Goal: Task Accomplishment & Management: Manage account settings

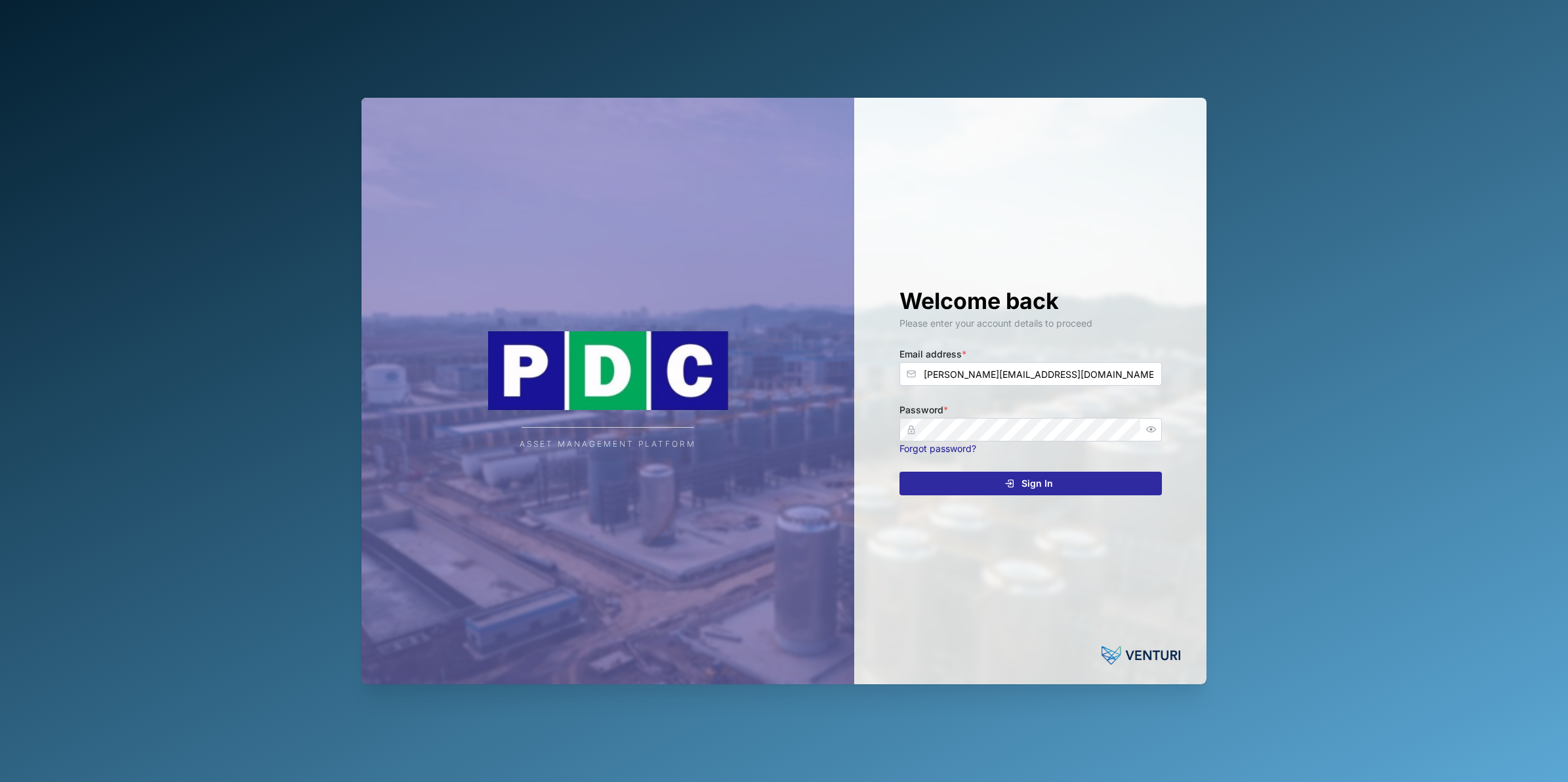
click at [1034, 484] on span "Sign In" at bounding box center [1037, 483] width 31 height 23
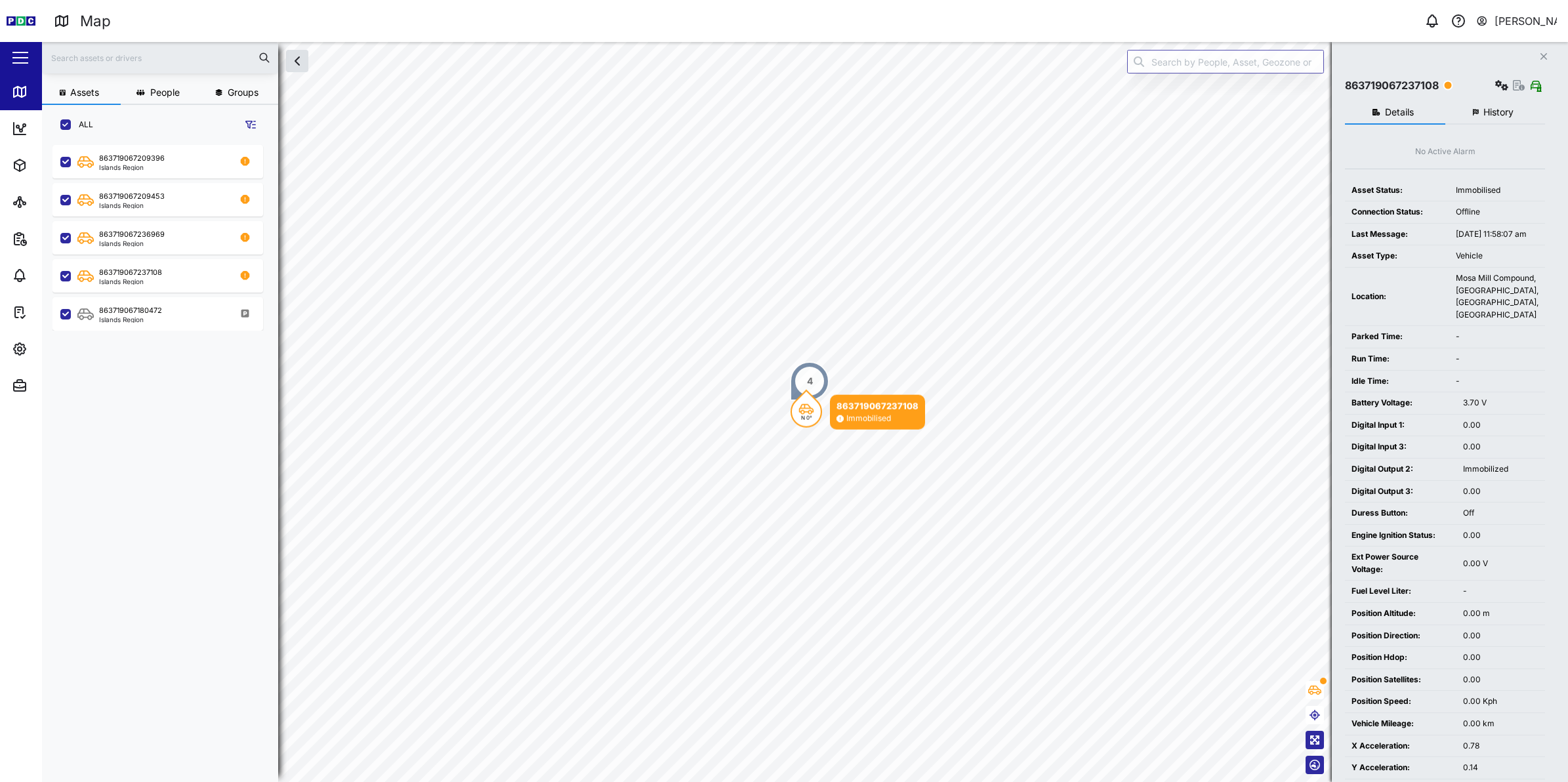
scroll to position [618, 204]
click at [25, 341] on icon "button" at bounding box center [19, 348] width 16 height 16
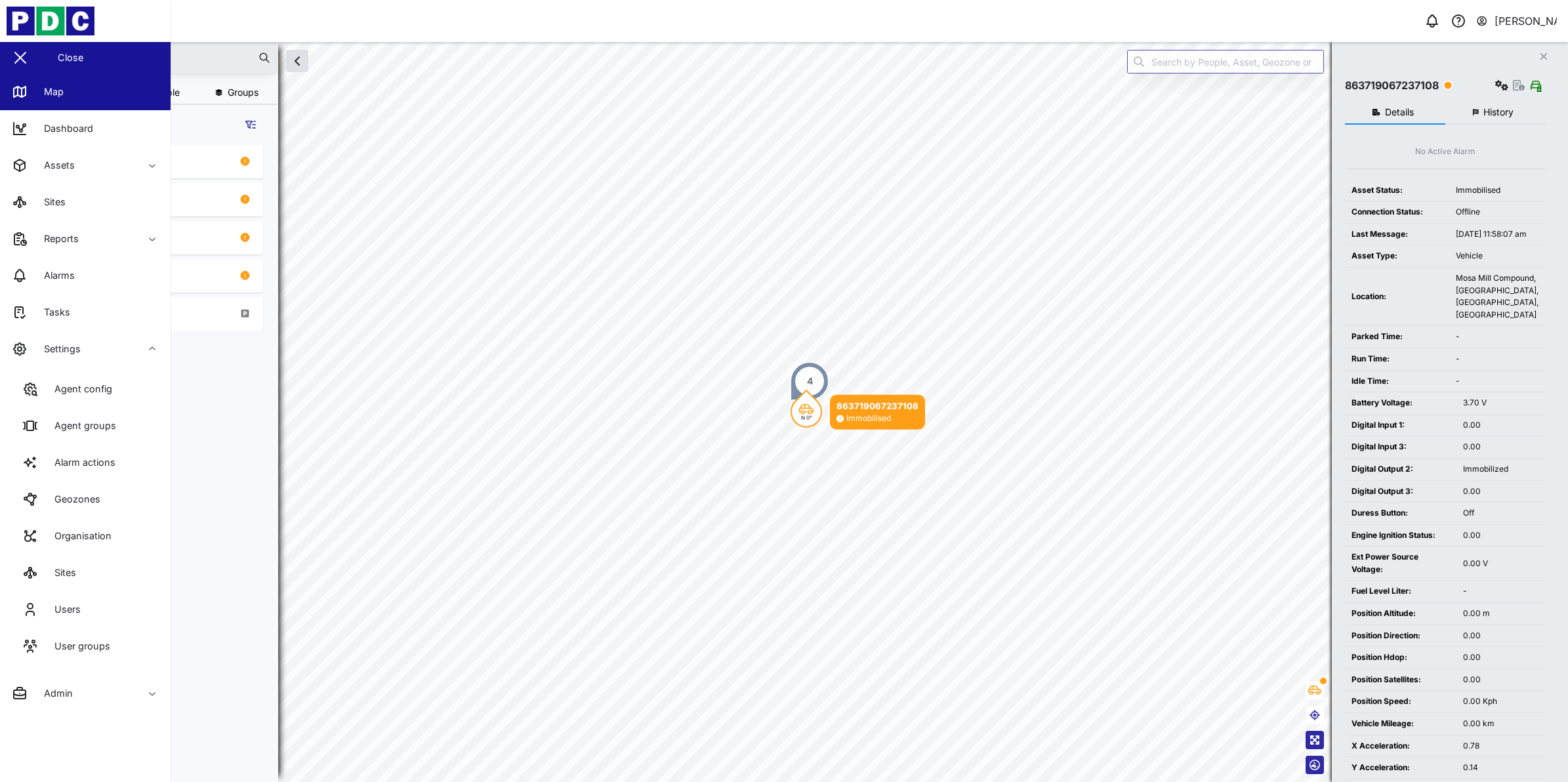
drag, startPoint x: 125, startPoint y: 397, endPoint x: 453, endPoint y: 415, distance: 328.5
click at [125, 397] on link "Agent config" at bounding box center [85, 389] width 150 height 37
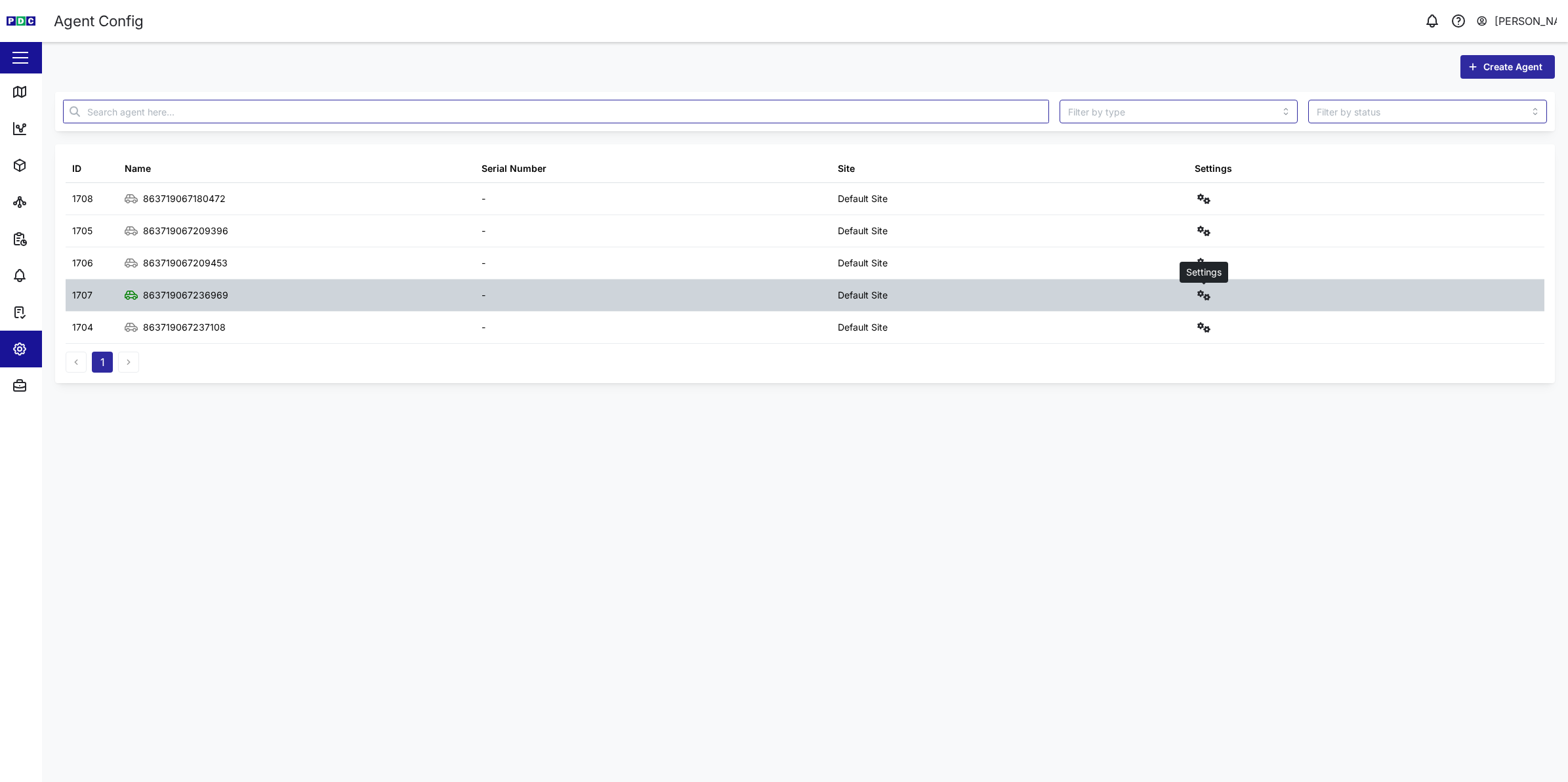
click at [1198, 290] on icon "button" at bounding box center [1203, 294] width 13 height 10
click at [1178, 320] on div "Configure" at bounding box center [1155, 327] width 91 height 14
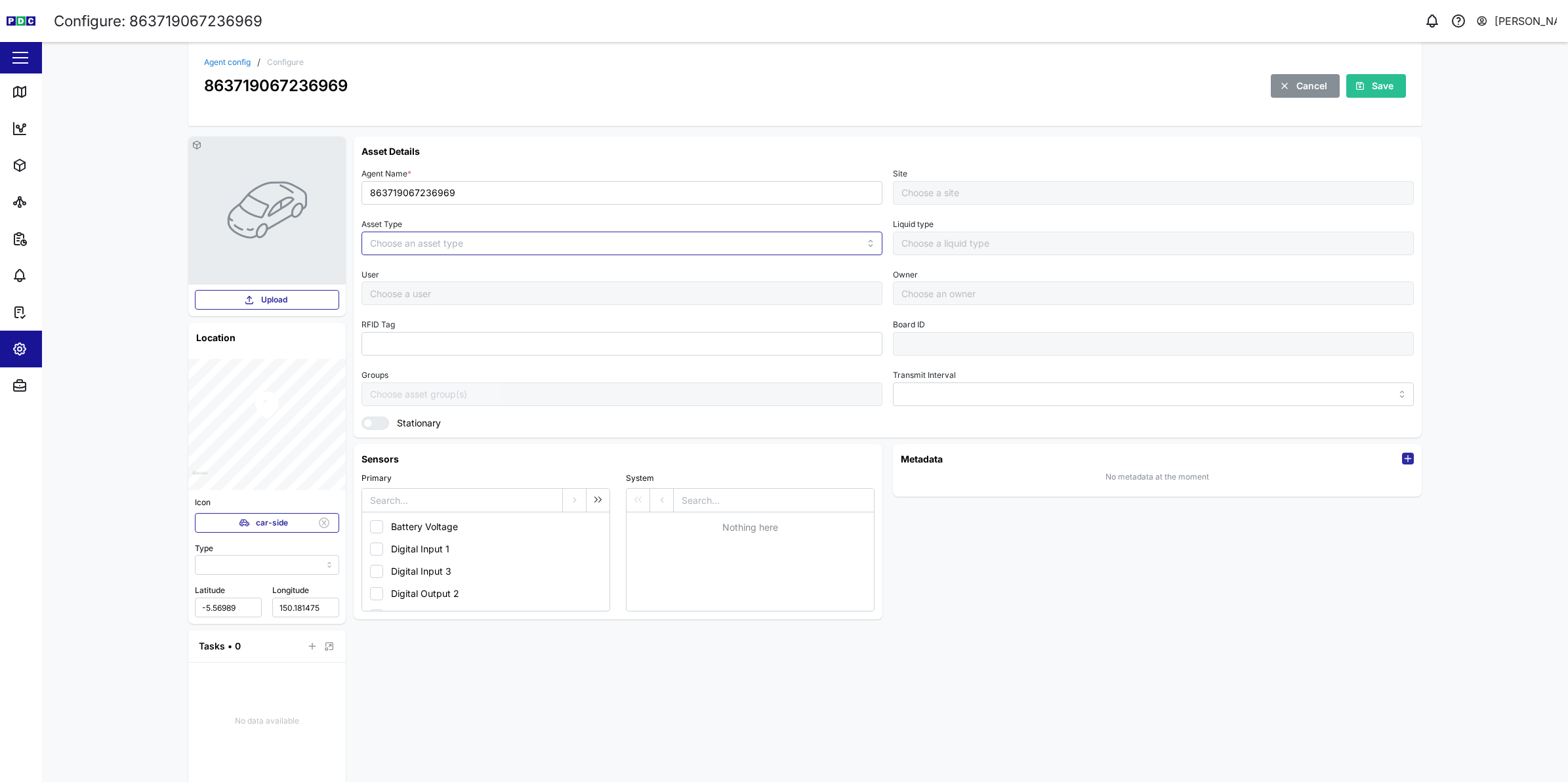
type input "MANUAL"
type input "VEHICLE"
type input "5 minutes"
type input "Default Site"
click at [536, 191] on input "863719067236969" at bounding box center [622, 193] width 521 height 24
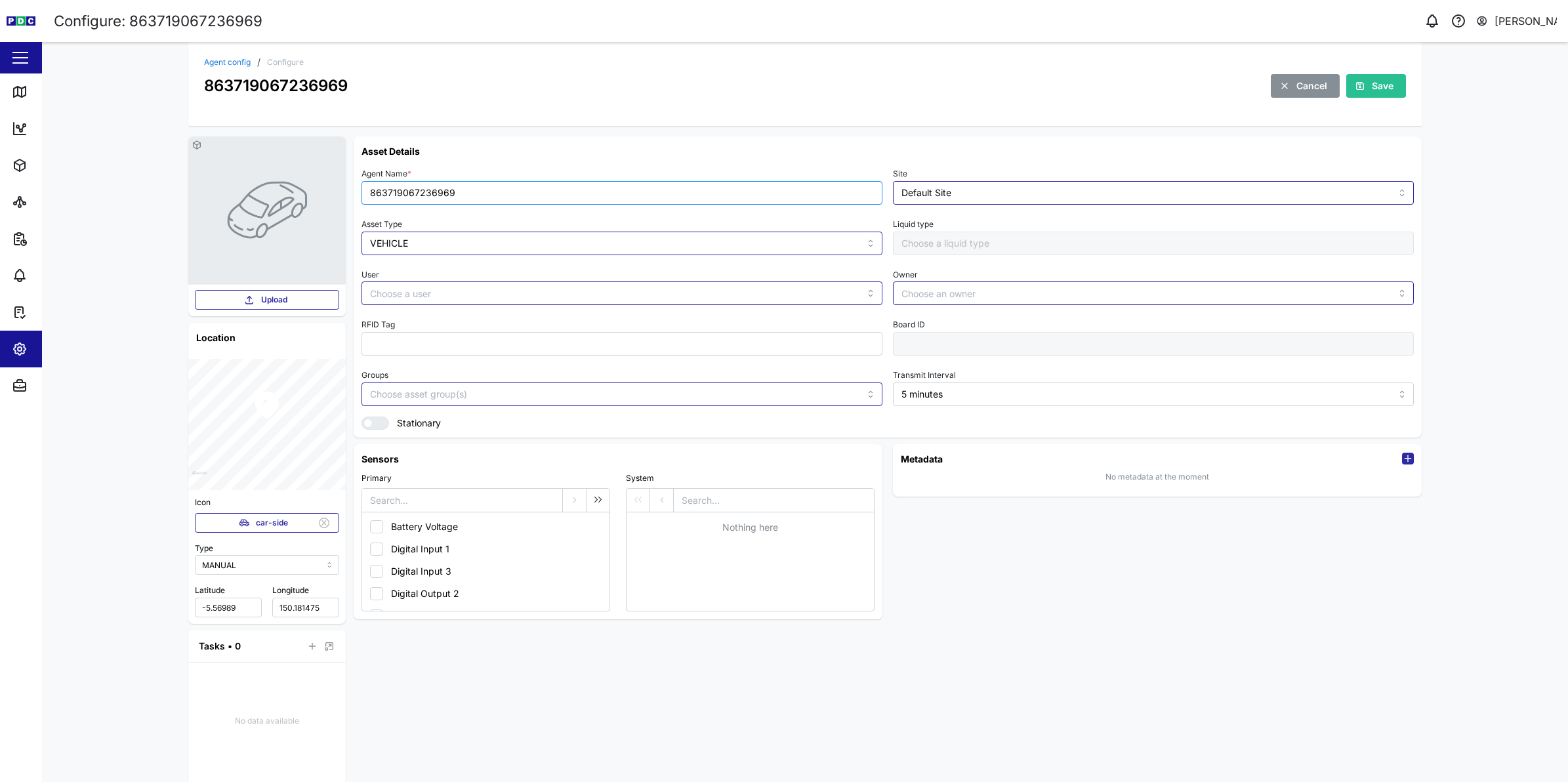
click at [536, 191] on input "863719067236969" at bounding box center [622, 193] width 521 height 24
type input "MV 28 - KAH 355"
click at [1363, 91] on div "Save" at bounding box center [1374, 85] width 39 height 23
click at [14, 84] on icon at bounding box center [19, 92] width 16 height 16
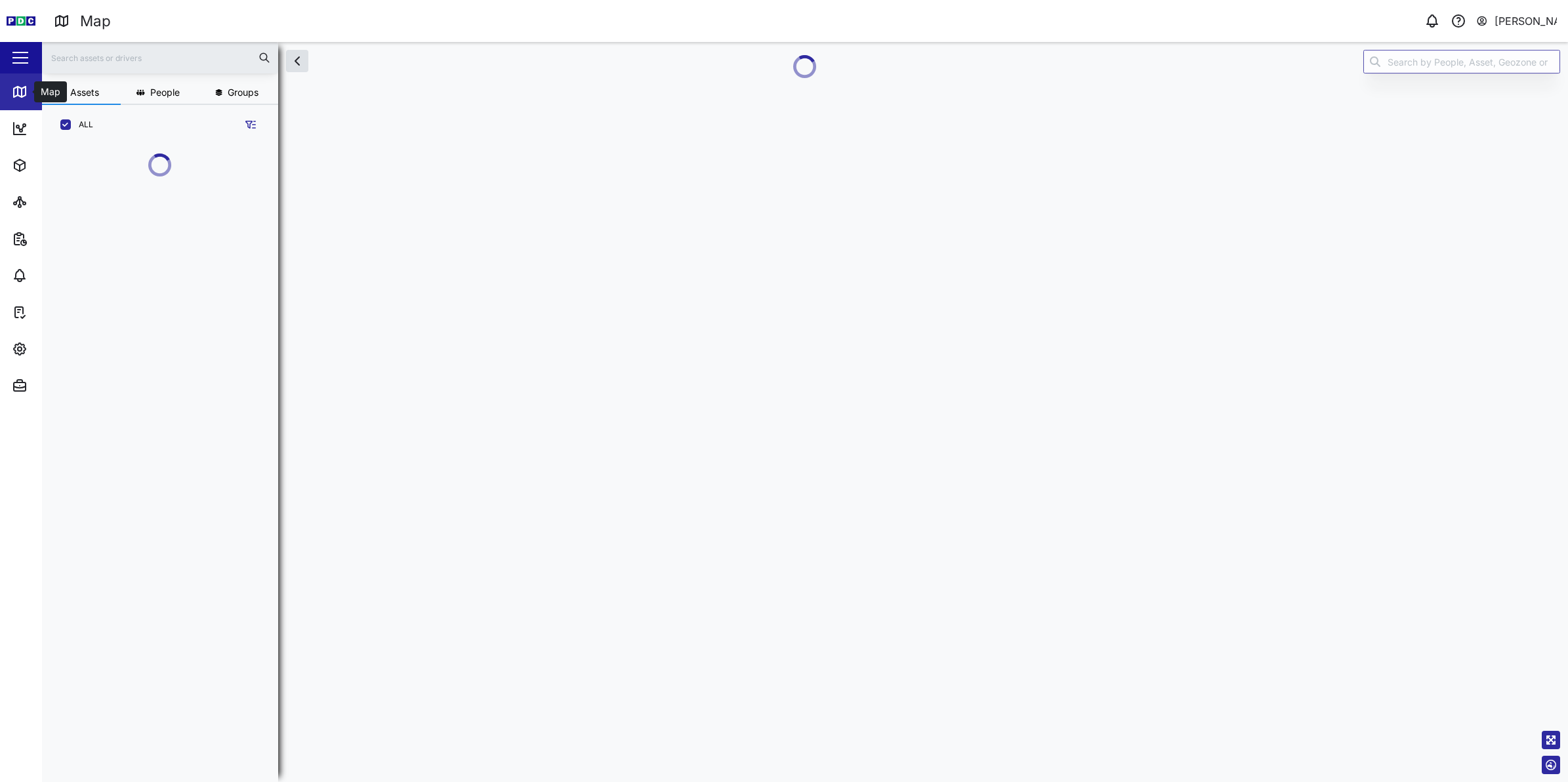
scroll to position [618, 204]
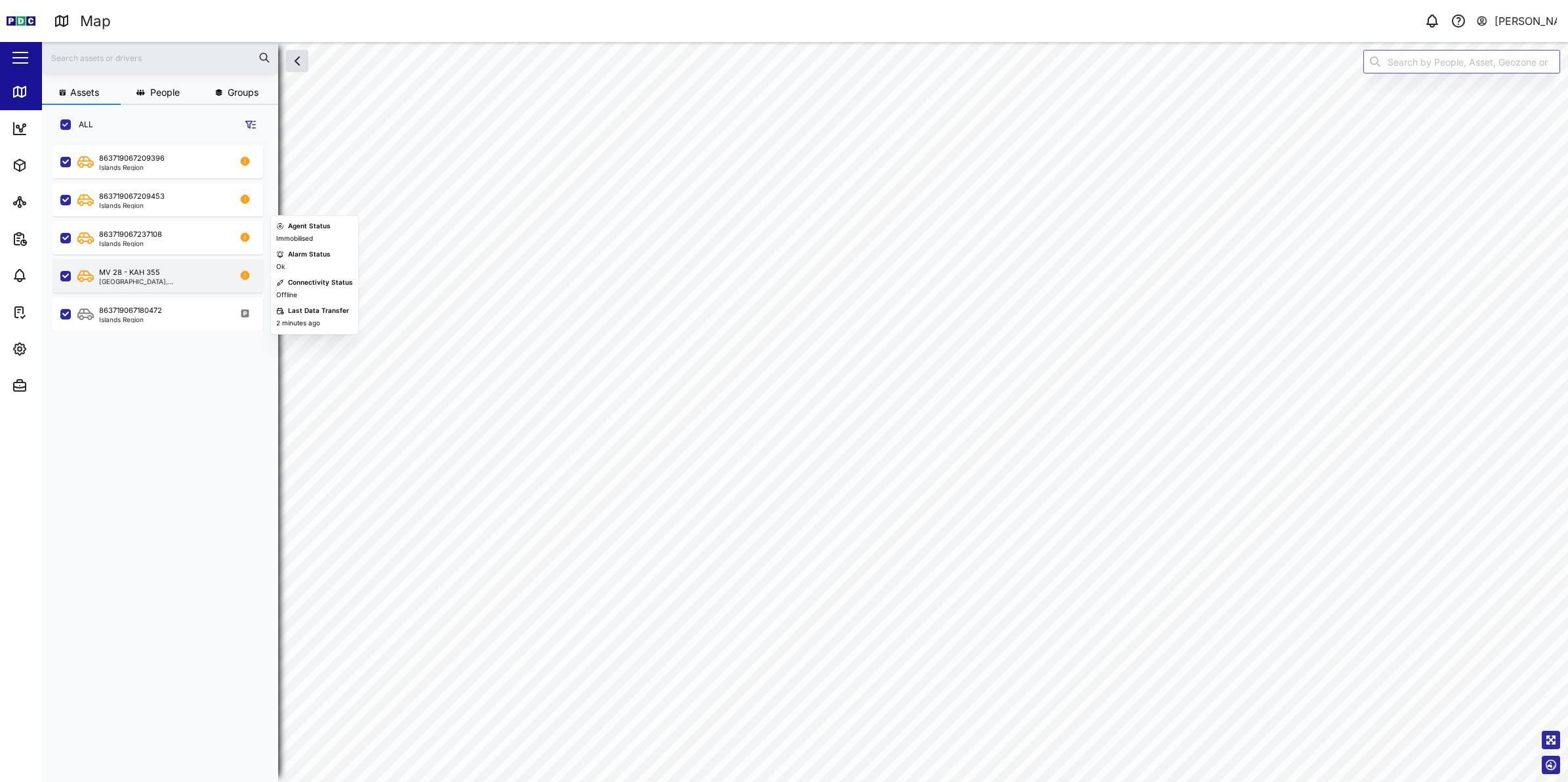
click at [123, 270] on div "MV 28 - KAH 355" at bounding box center [129, 273] width 61 height 11
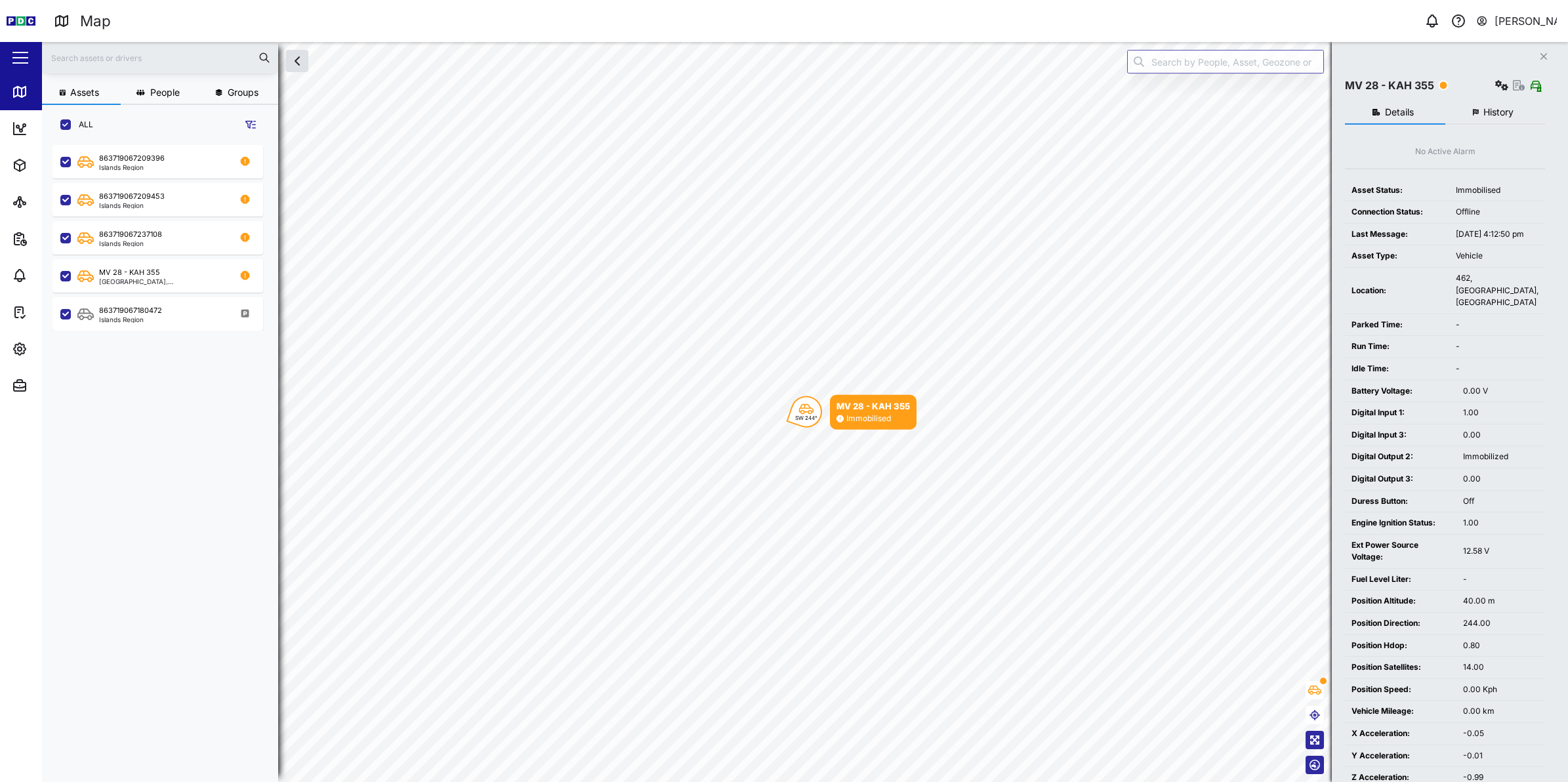
click at [153, 385] on div "863719067209396 Islands Region 863719067209453 Islands Region 863719067237108 I…" at bounding box center [165, 456] width 225 height 632
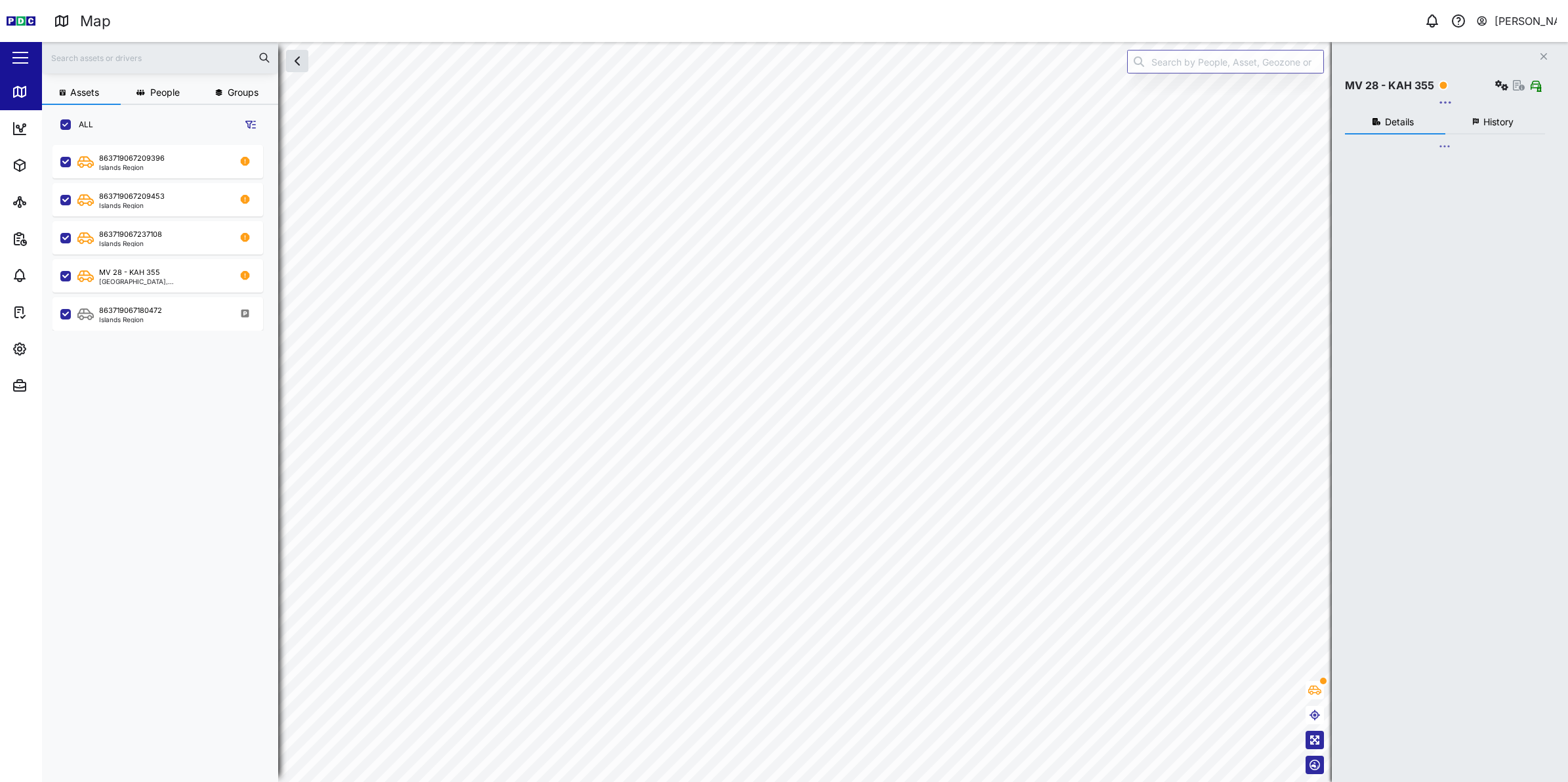
checkbox input "true"
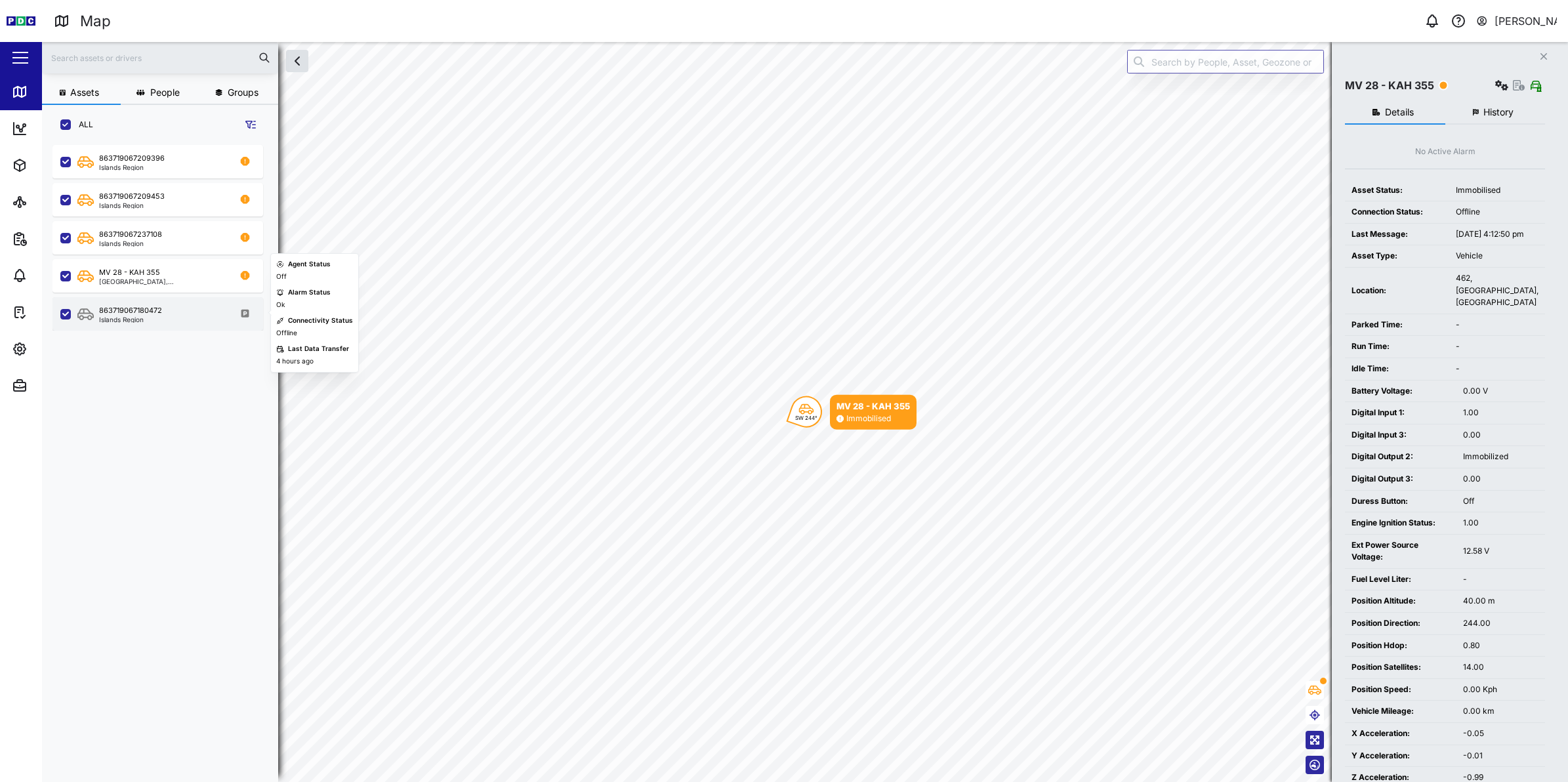
click at [137, 316] on div "Islands Region" at bounding box center [130, 320] width 63 height 7
click at [138, 316] on div "Islands Region" at bounding box center [130, 320] width 63 height 7
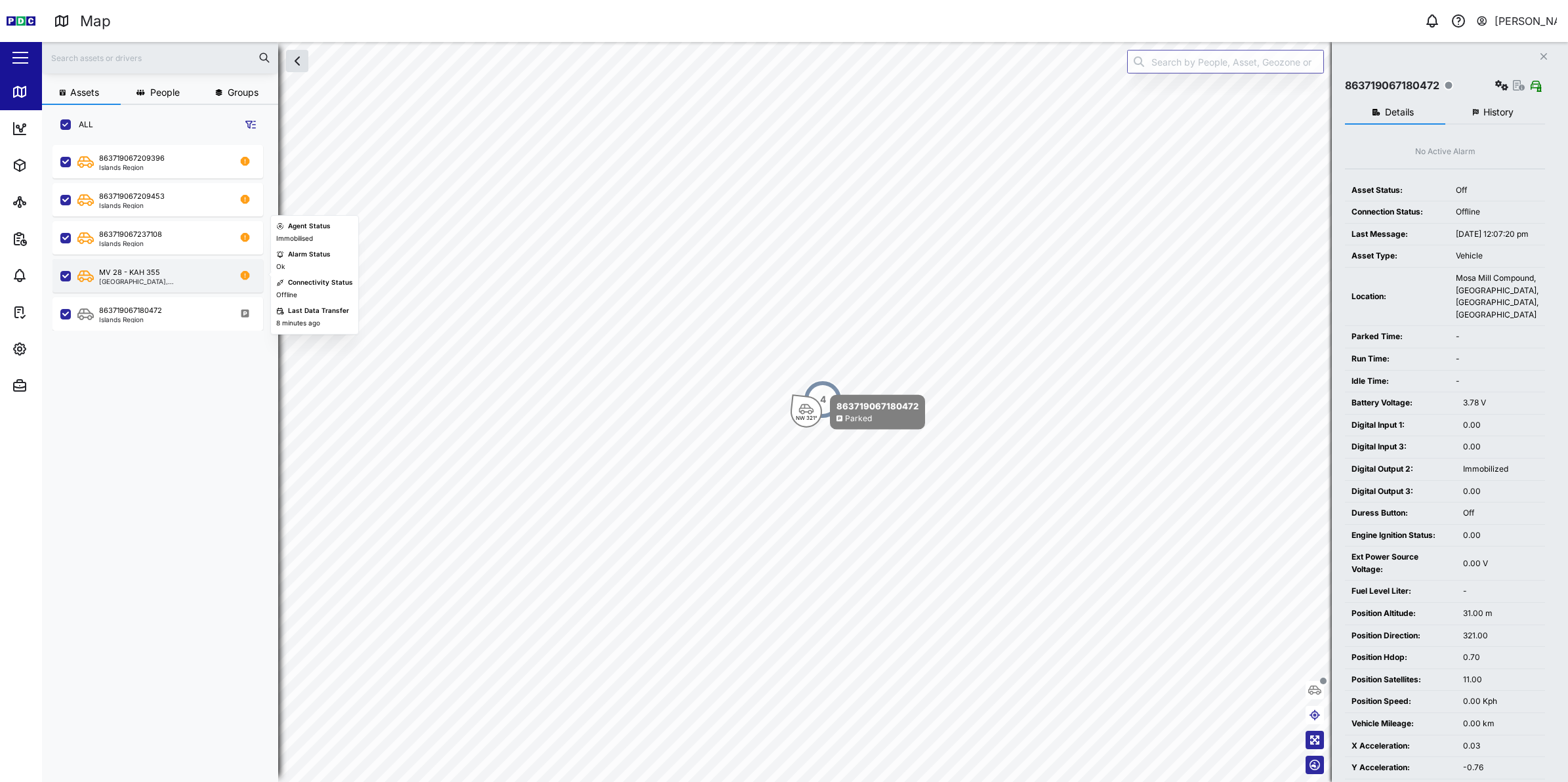
drag, startPoint x: 138, startPoint y: 316, endPoint x: 122, endPoint y: 272, distance: 46.8
click at [122, 272] on div "MV 28 - KAH 355" at bounding box center [129, 273] width 61 height 11
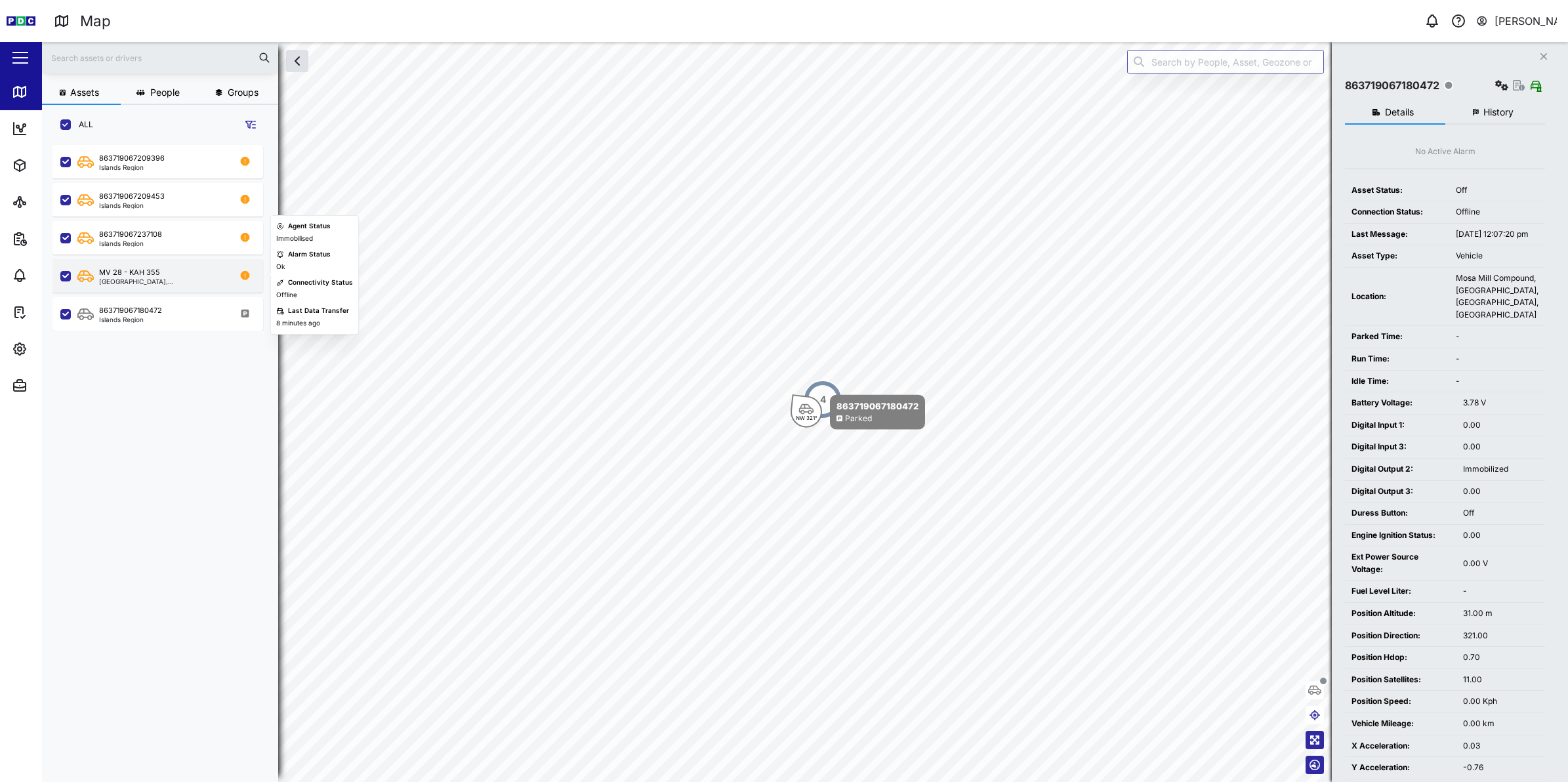
click at [115, 282] on div "Kimbe, Islands Region" at bounding box center [161, 281] width 125 height 7
click at [115, 282] on div "[GEOGRAPHIC_DATA], [GEOGRAPHIC_DATA]" at bounding box center [161, 281] width 125 height 7
drag, startPoint x: 115, startPoint y: 282, endPoint x: 96, endPoint y: 233, distance: 52.6
click at [96, 233] on div "863719067237108 Islands Region" at bounding box center [120, 238] width 85 height 18
click at [113, 264] on div "MV 28 - KAH 355 Kimbe, Islands Region" at bounding box center [158, 275] width 210 height 33
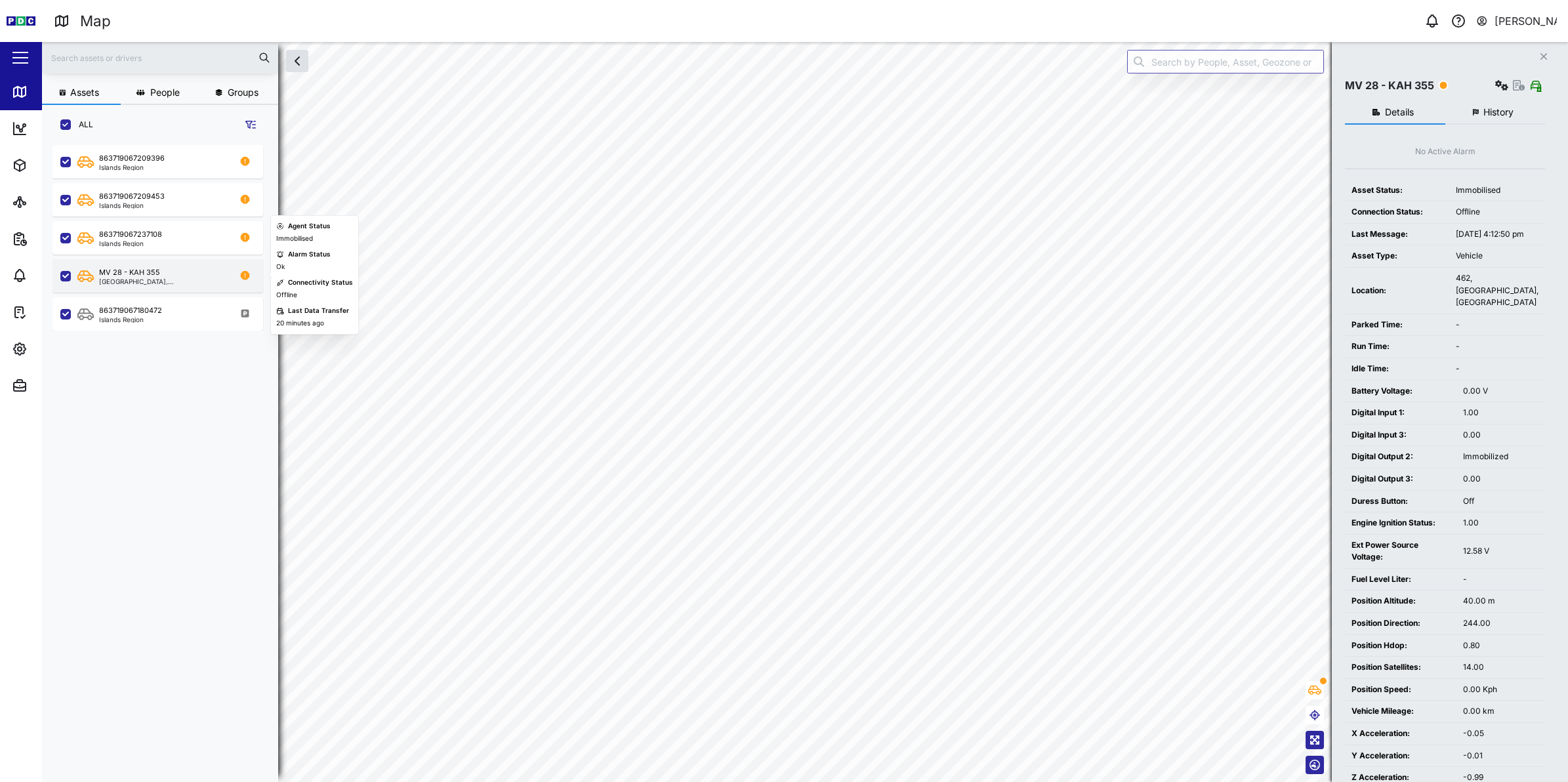
click at [169, 270] on div "MV 28 - KAH 355 [GEOGRAPHIC_DATA], [GEOGRAPHIC_DATA]" at bounding box center [166, 276] width 178 height 18
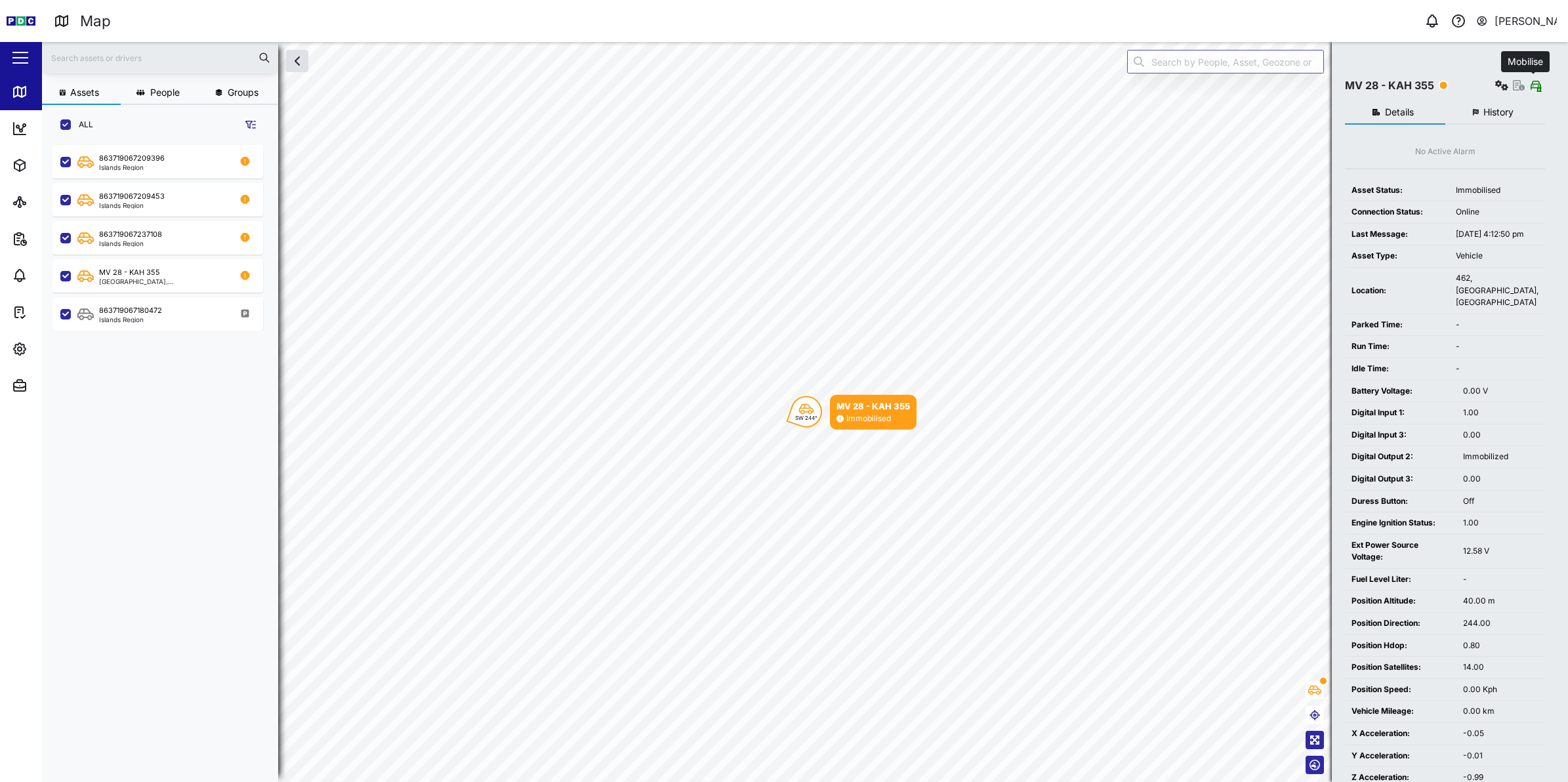
click at [1537, 86] on icon "button" at bounding box center [1536, 85] width 8 height 10
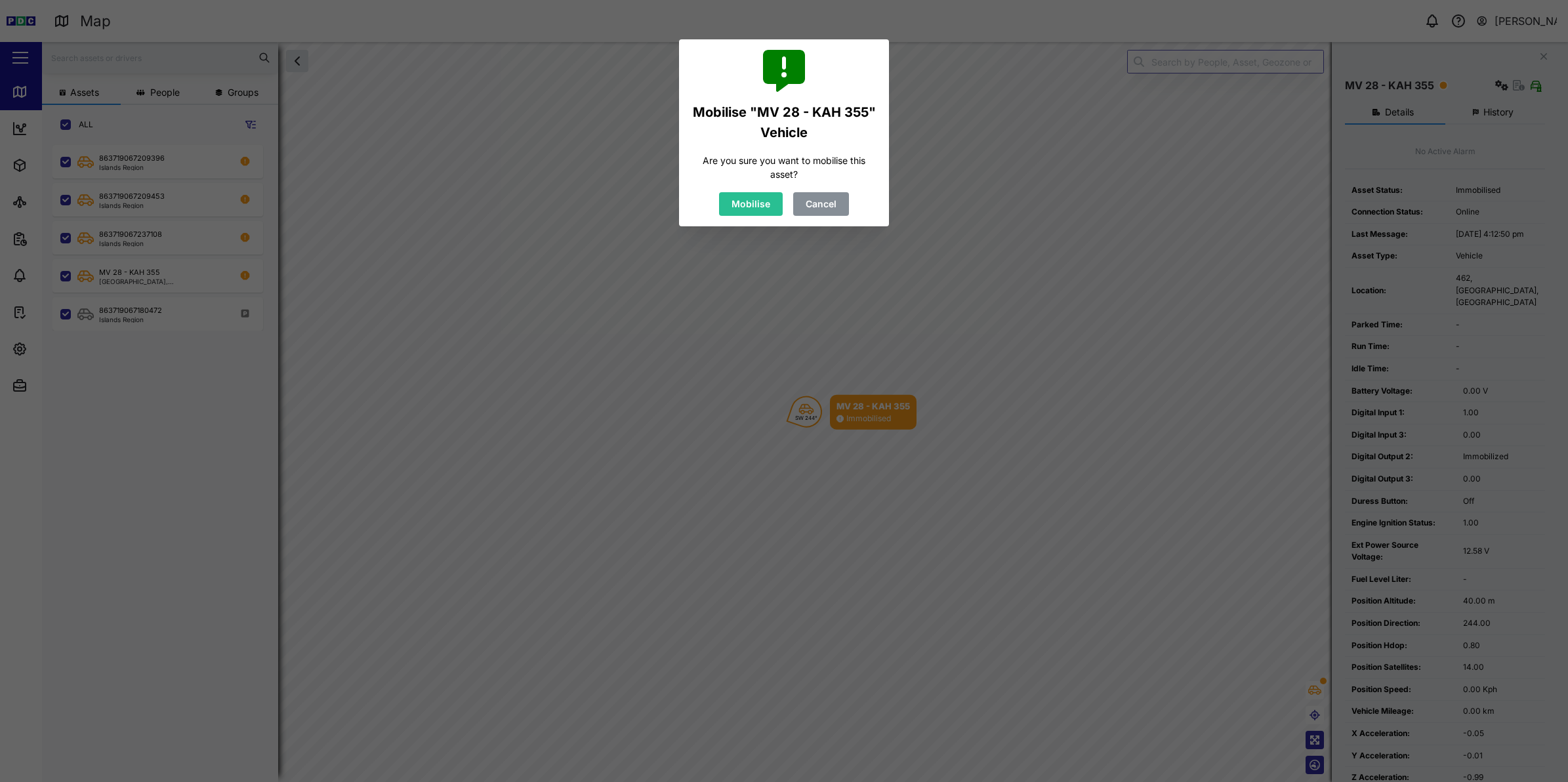
click at [758, 208] on span "Mobilise" at bounding box center [751, 204] width 39 height 23
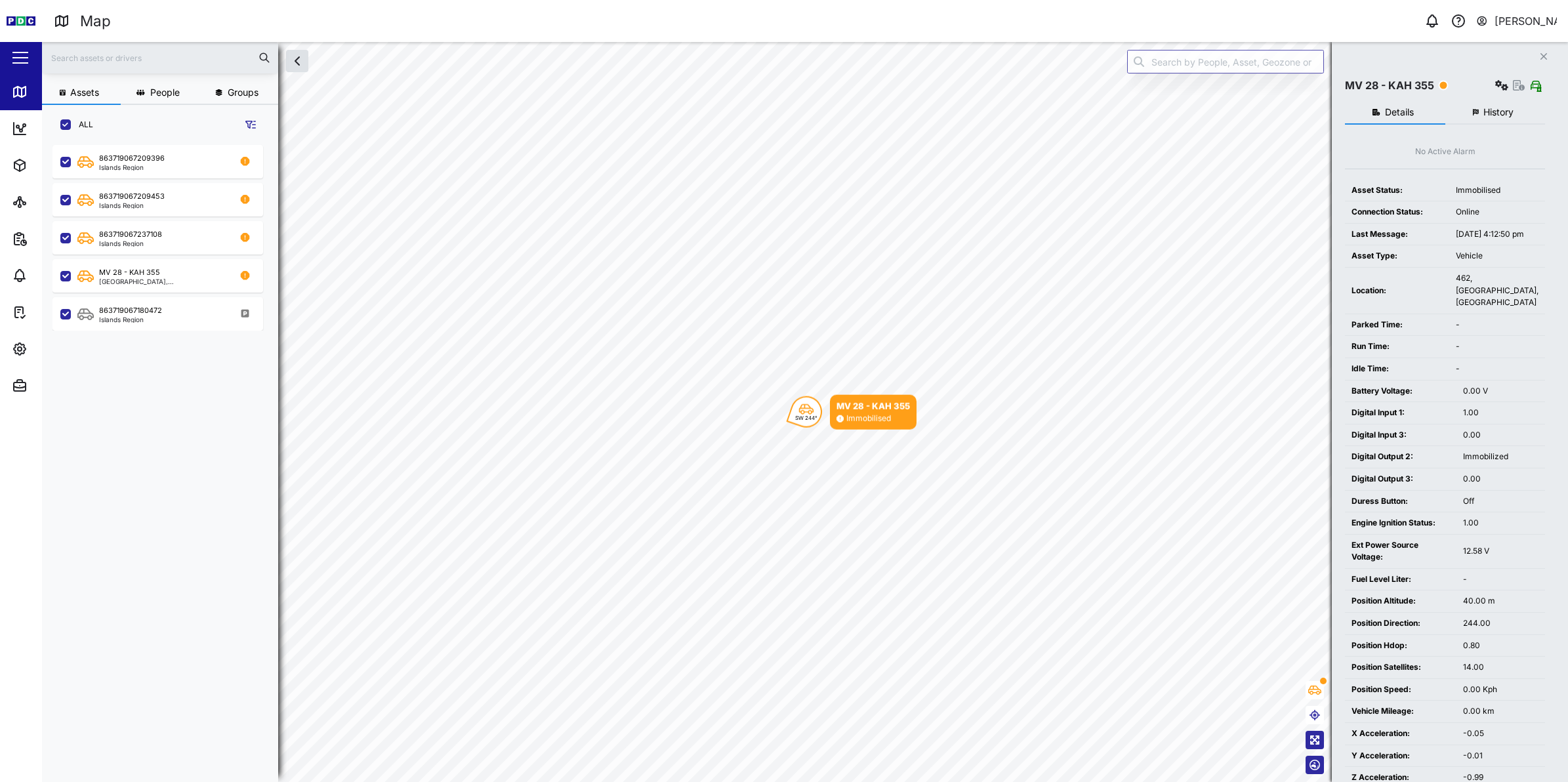
scroll to position [76, 0]
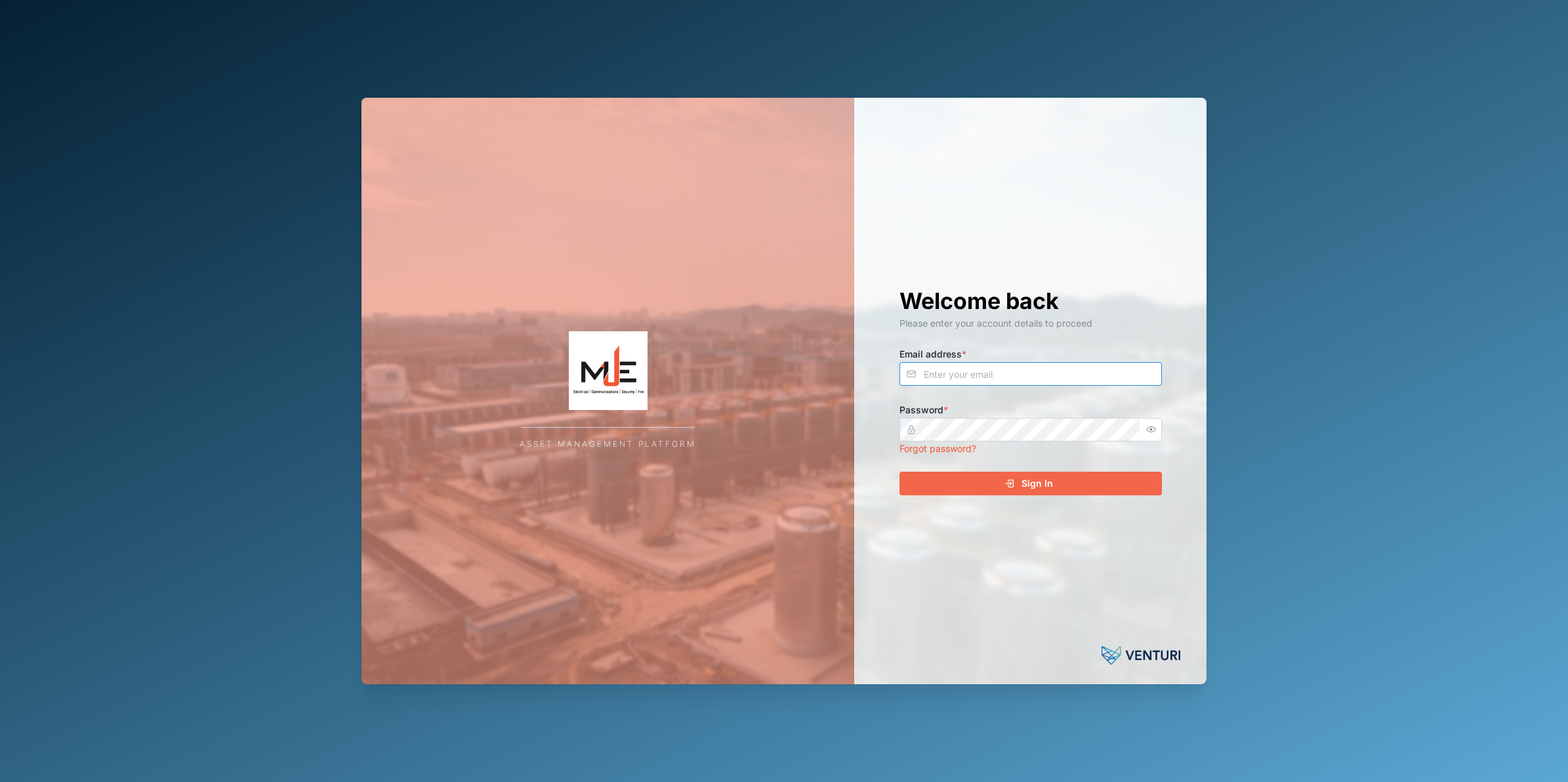
type input "[PERSON_NAME][EMAIL_ADDRESS][DOMAIN_NAME]"
click at [959, 480] on div "Sign In" at bounding box center [1028, 483] width 241 height 23
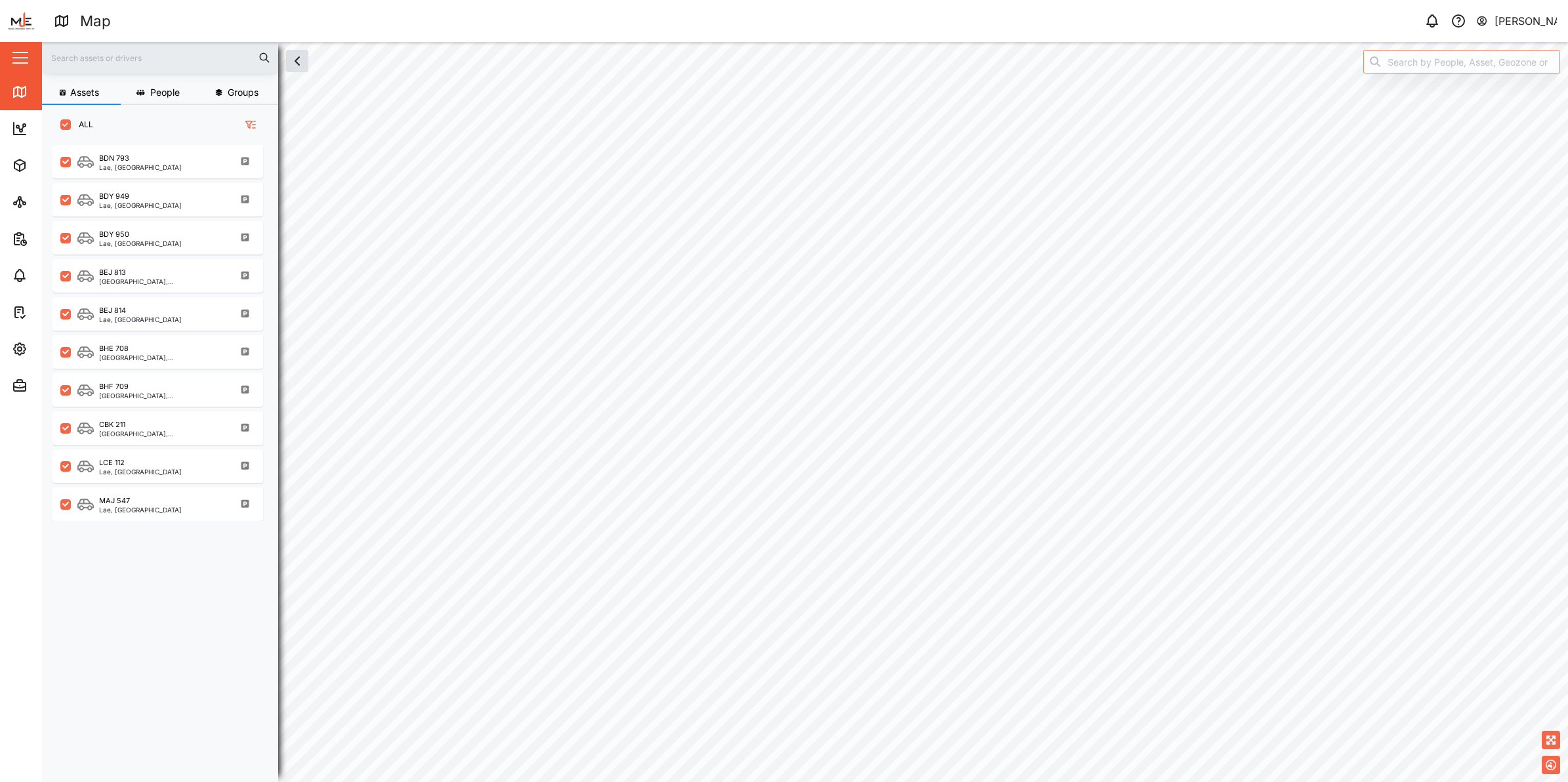
scroll to position [13, 13]
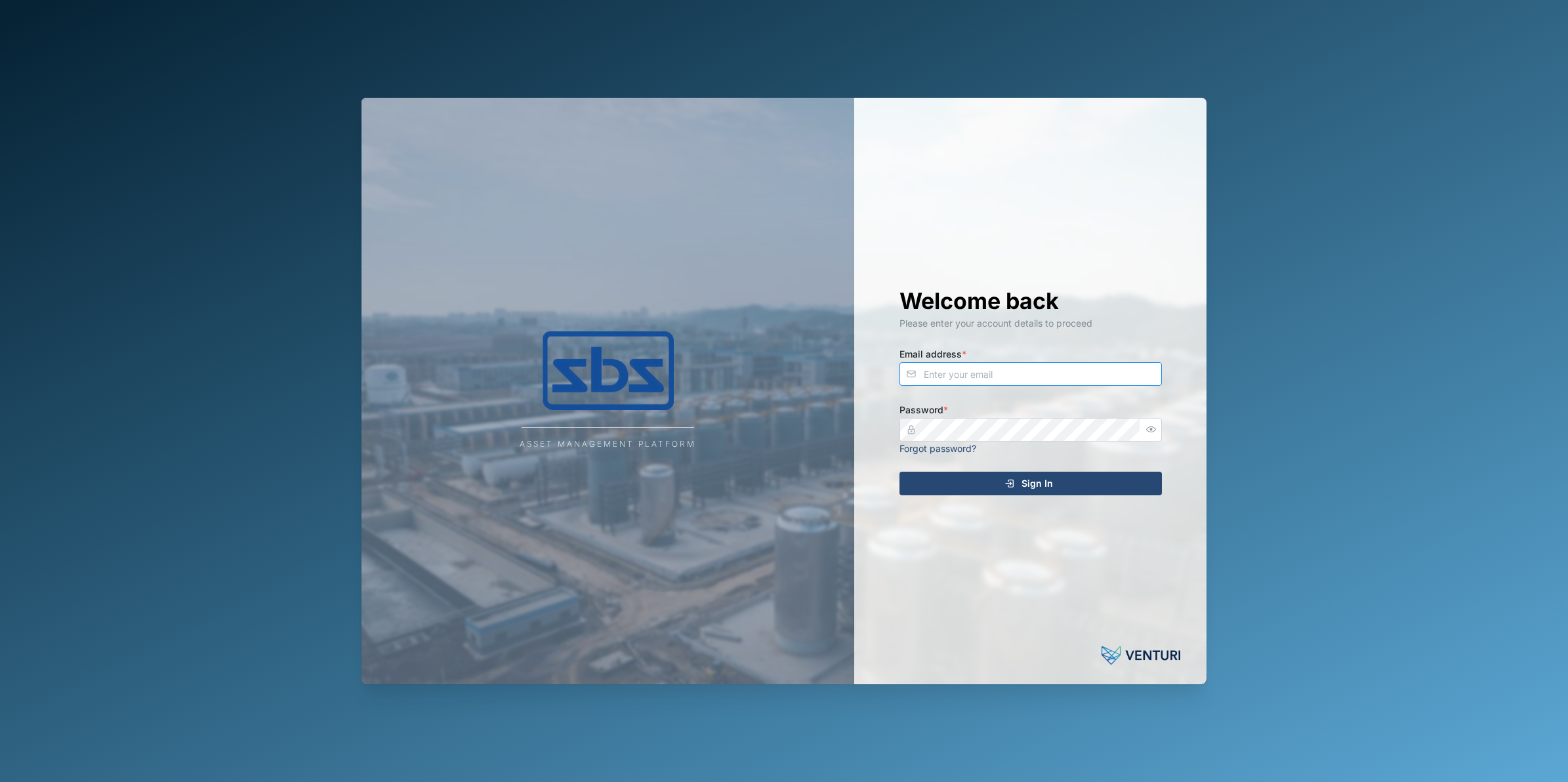
type input "[PERSON_NAME][EMAIL_ADDRESS][DOMAIN_NAME]"
click at [972, 477] on div "Sign In" at bounding box center [1028, 483] width 241 height 23
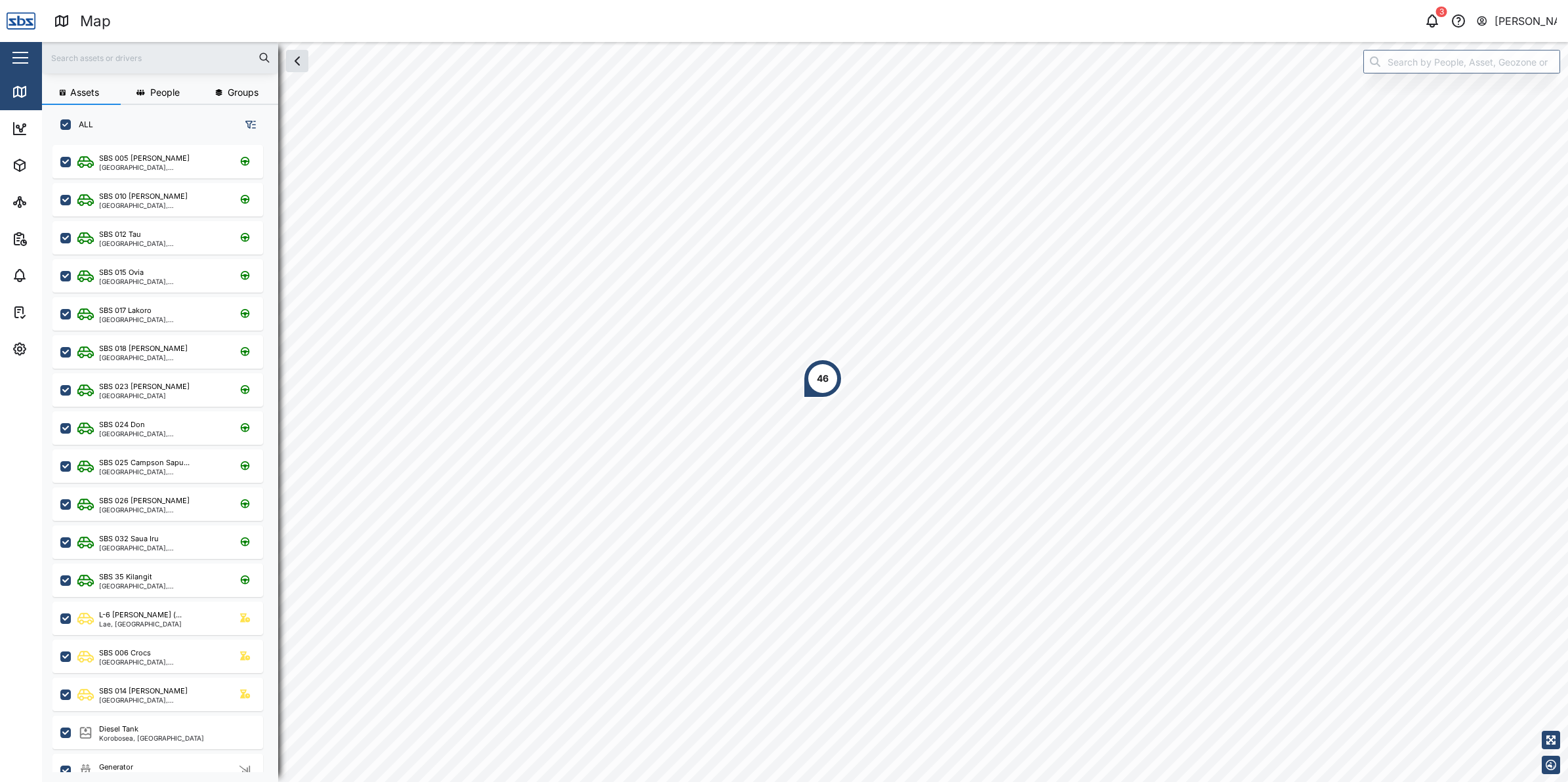
scroll to position [13, 13]
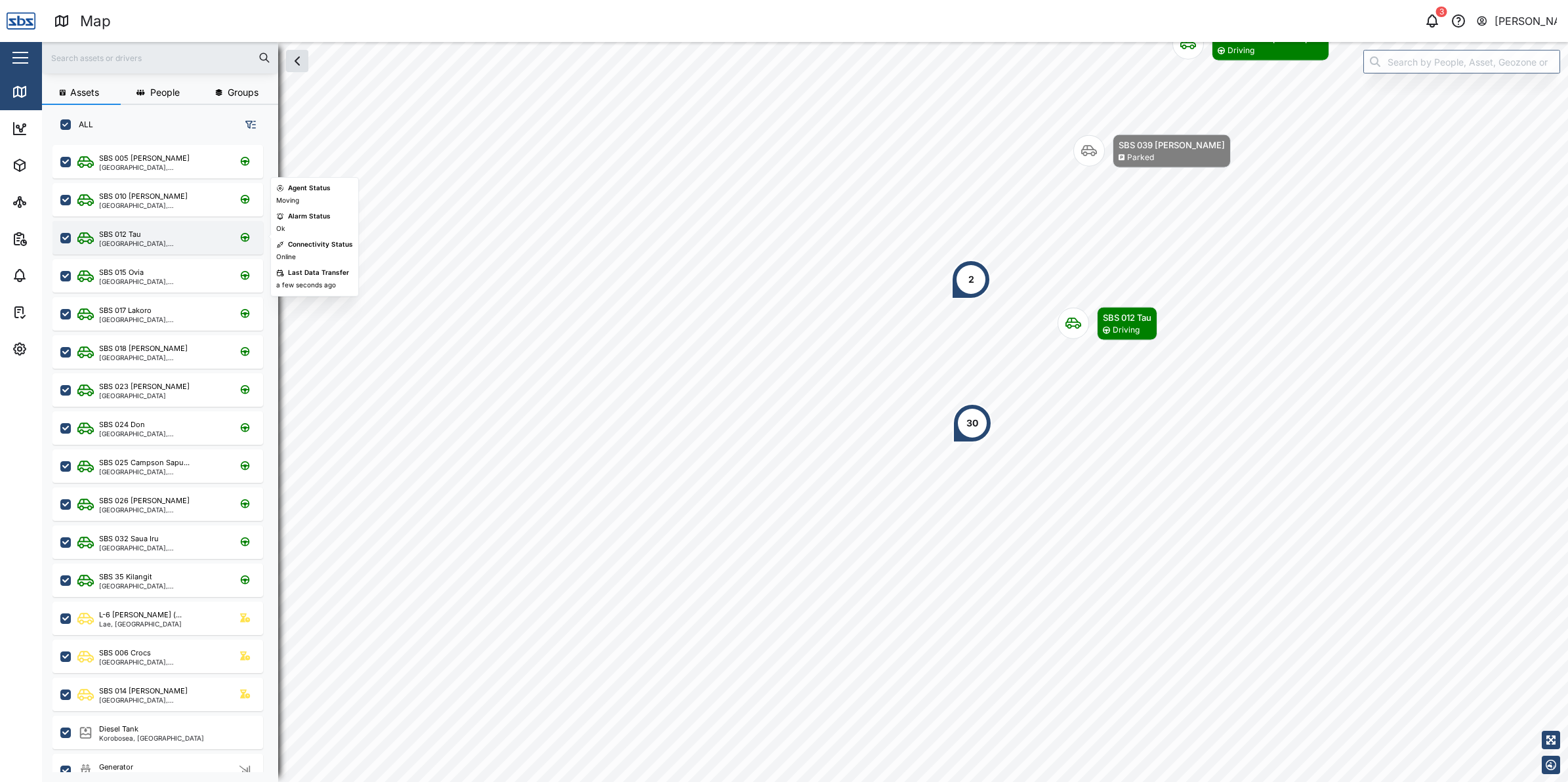
click at [139, 241] on div "Port Moresby, Southern Region" at bounding box center [161, 243] width 125 height 7
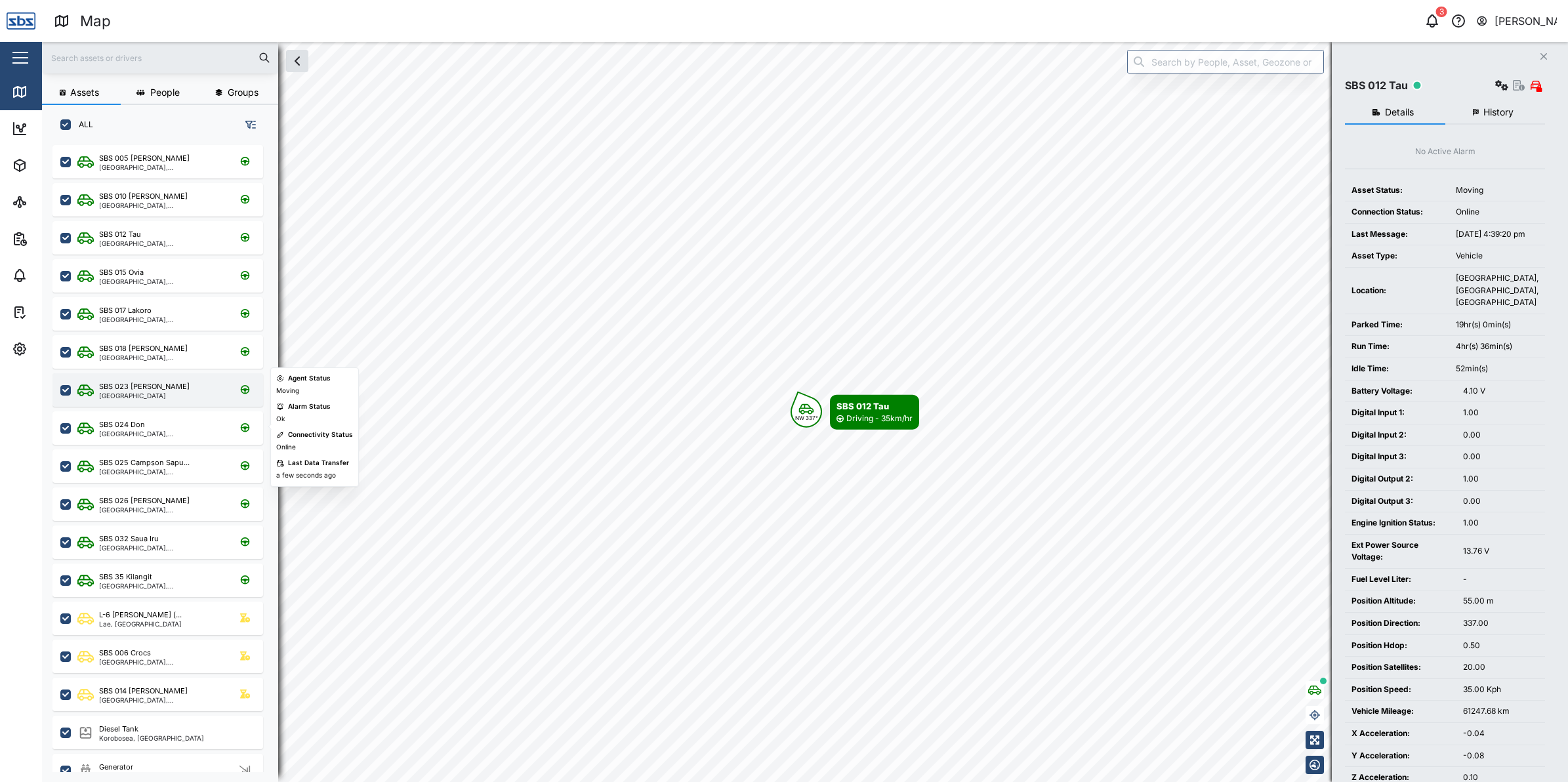
click at [161, 392] on div "Southern Region" at bounding box center [144, 395] width 91 height 7
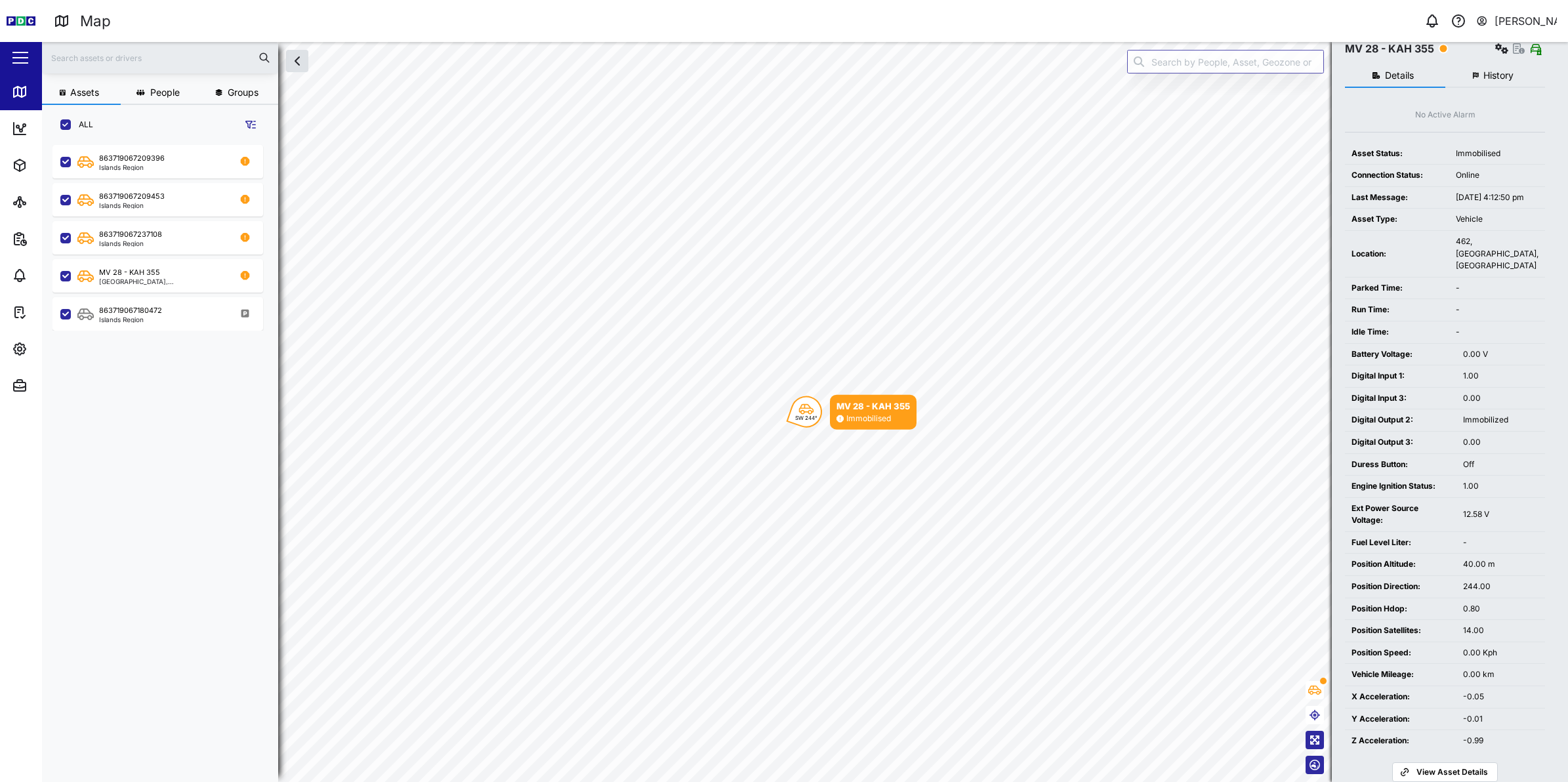
scroll to position [40, 0]
